Goal: Task Accomplishment & Management: Manage account settings

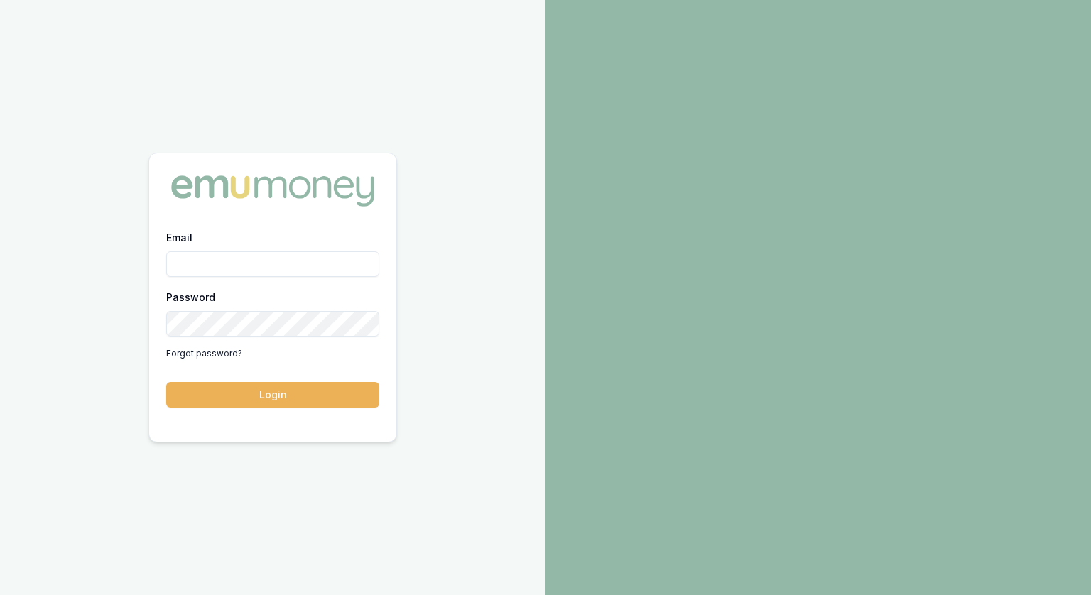
type input "[PERSON_NAME][EMAIL_ADDRESS][PERSON_NAME][DOMAIN_NAME]"
click at [290, 408] on div "Email [PERSON_NAME][EMAIL_ADDRESS][PERSON_NAME][DOMAIN_NAME] Password Forgot pa…" at bounding box center [272, 327] width 247 height 196
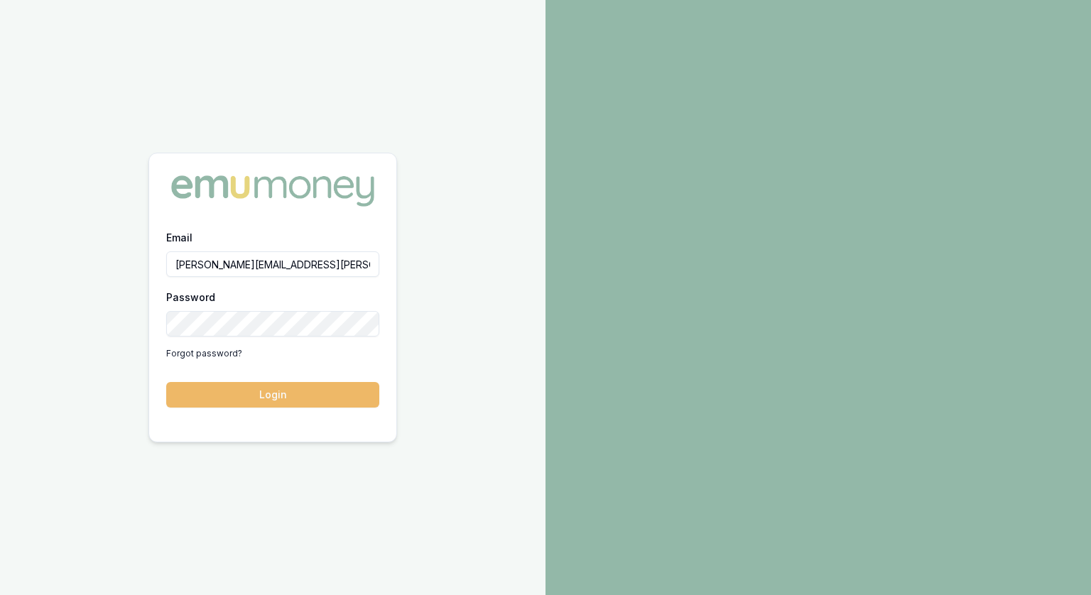
click at [290, 401] on button "Login" at bounding box center [272, 395] width 213 height 26
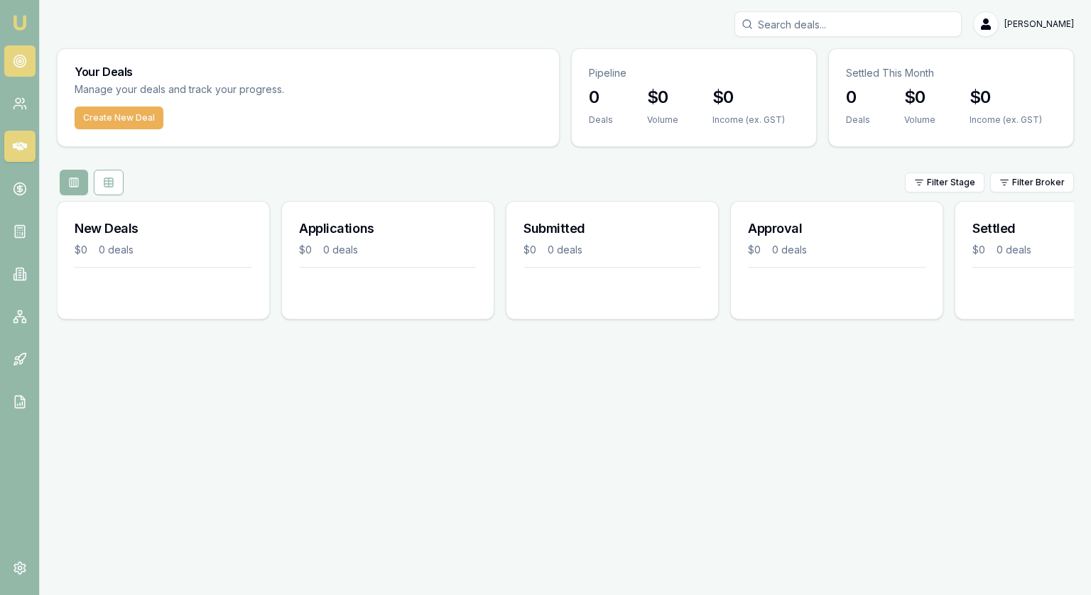
click at [16, 65] on icon at bounding box center [20, 61] width 14 height 14
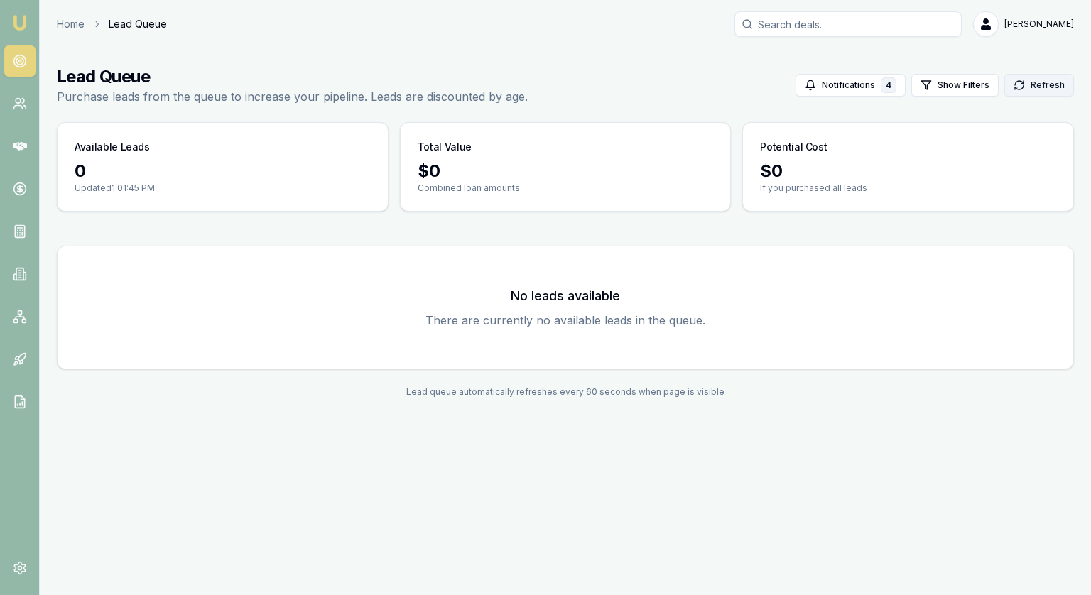
click at [1048, 83] on button "Refresh" at bounding box center [1039, 85] width 70 height 23
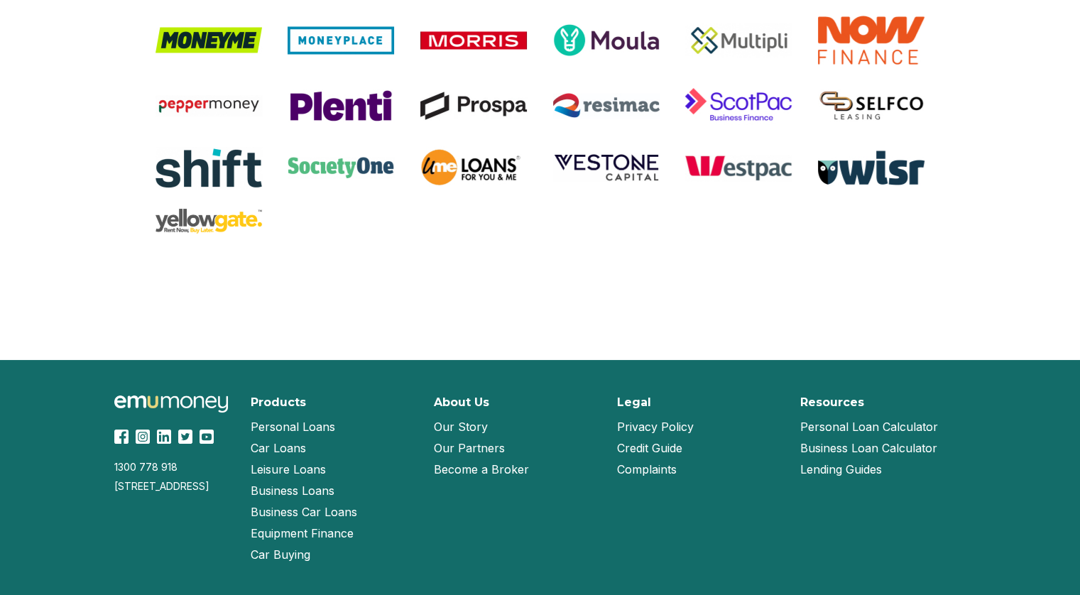
scroll to position [3048, 0]
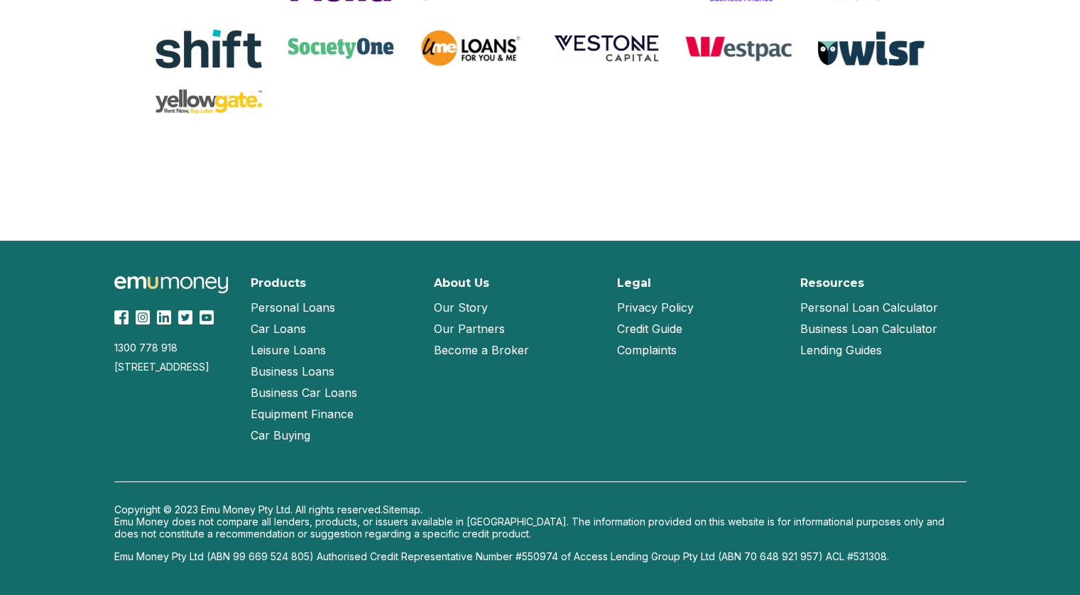
click at [467, 300] on link "Our Story" at bounding box center [461, 307] width 54 height 21
